Goal: Information Seeking & Learning: Learn about a topic

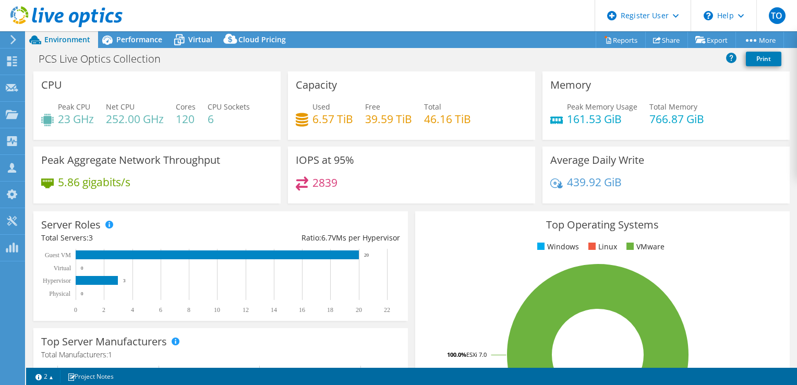
select select "USEast"
select select "USD"
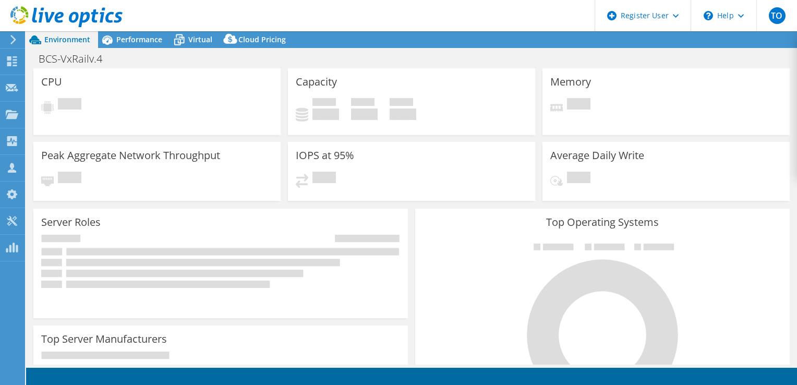
select select "USD"
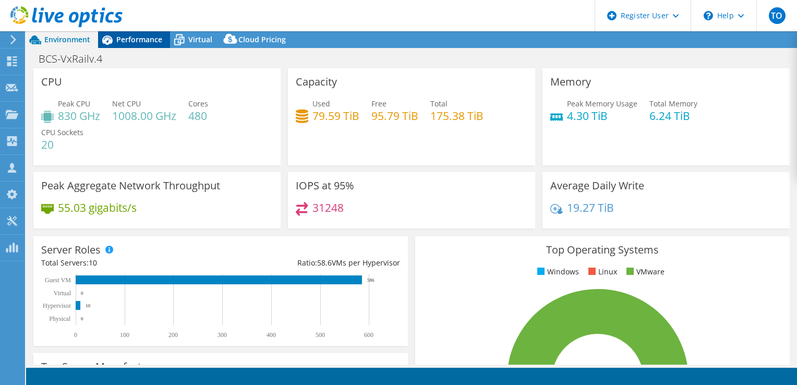
click at [121, 45] on div "Performance" at bounding box center [134, 39] width 72 height 17
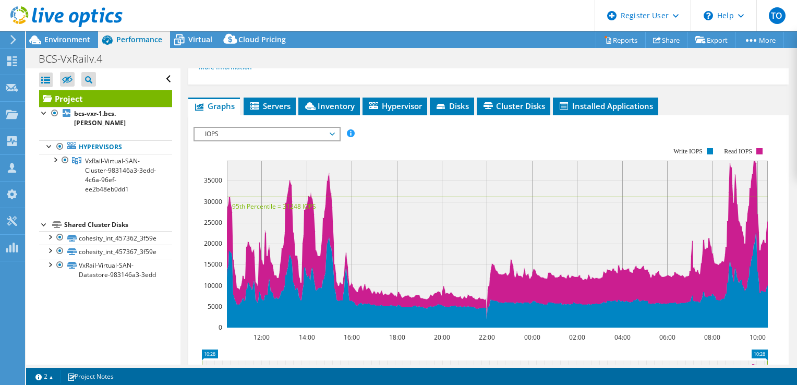
scroll to position [209, 0]
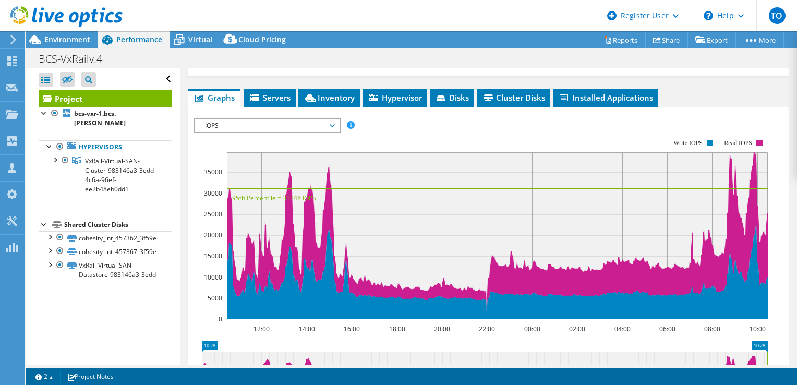
click at [218, 119] on span "IOPS" at bounding box center [267, 125] width 134 height 13
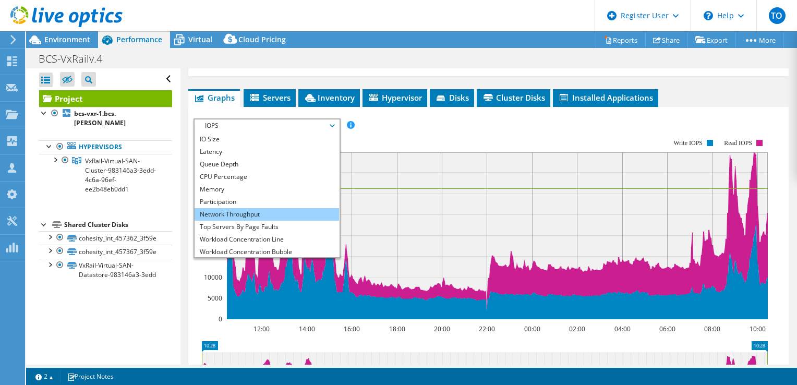
scroll to position [38, 0]
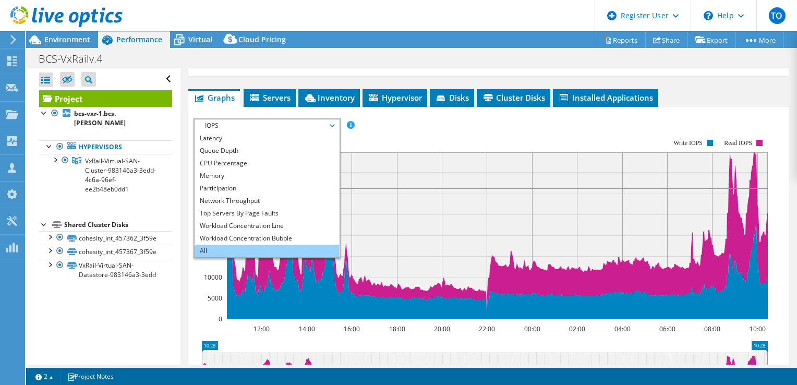
click at [244, 245] on li "All" at bounding box center [266, 251] width 144 height 13
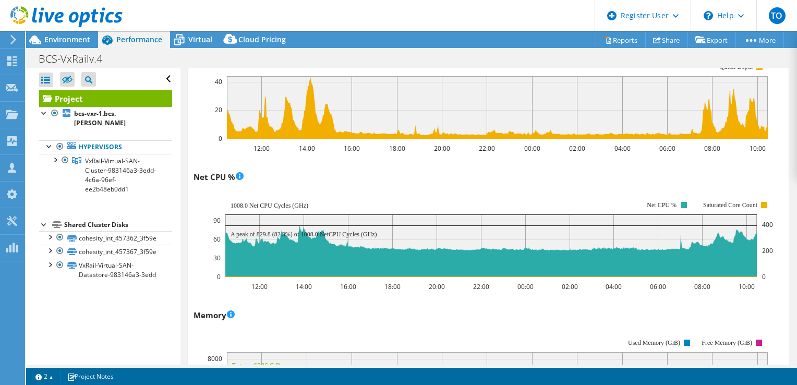
scroll to position [939, 0]
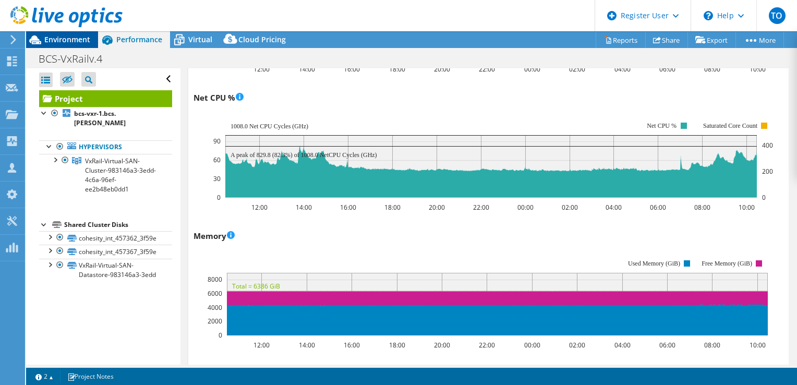
click at [54, 45] on div "Environment" at bounding box center [62, 39] width 72 height 17
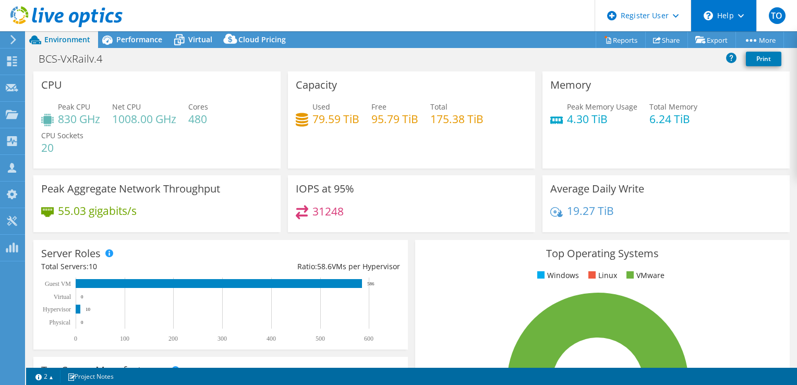
scroll to position [38, 0]
